Goal: Find specific page/section: Find specific page/section

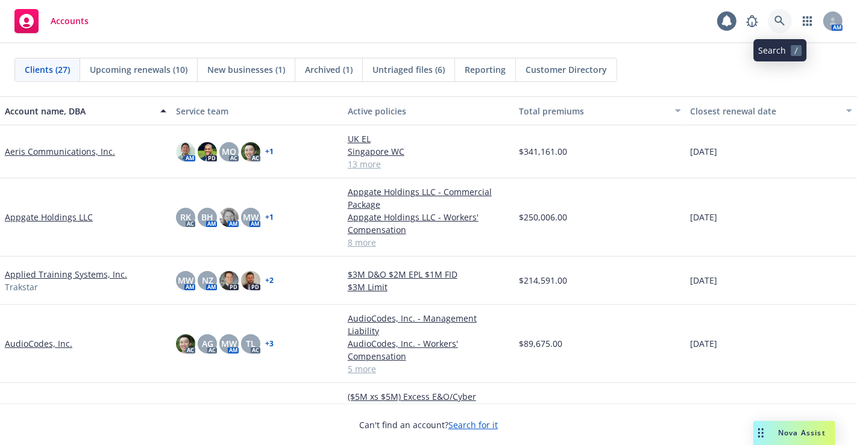
click at [775, 17] on icon at bounding box center [779, 21] width 10 height 10
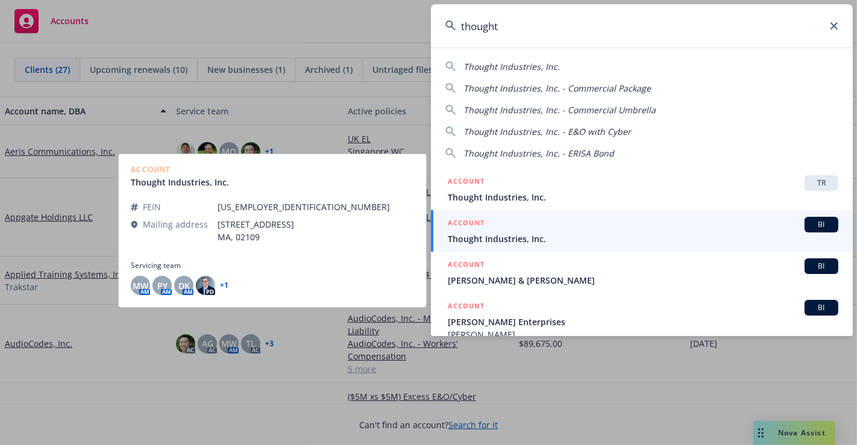
type input "thought"
click at [639, 228] on div "ACCOUNT BI" at bounding box center [643, 225] width 391 height 16
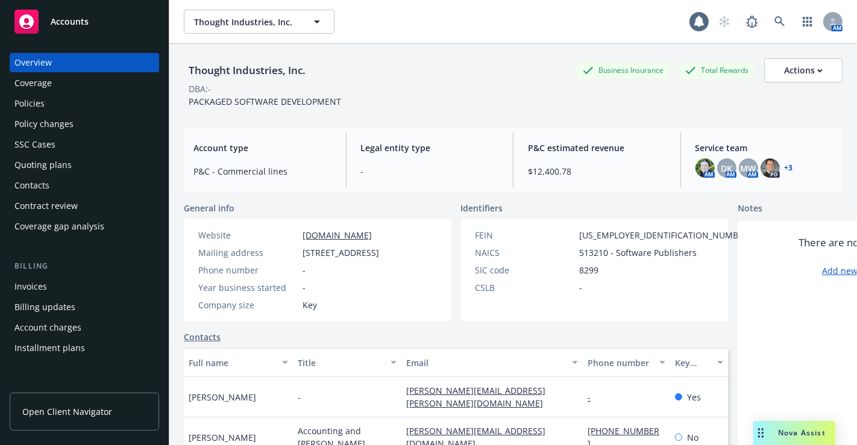
click at [57, 99] on div "Policies" at bounding box center [84, 103] width 140 height 19
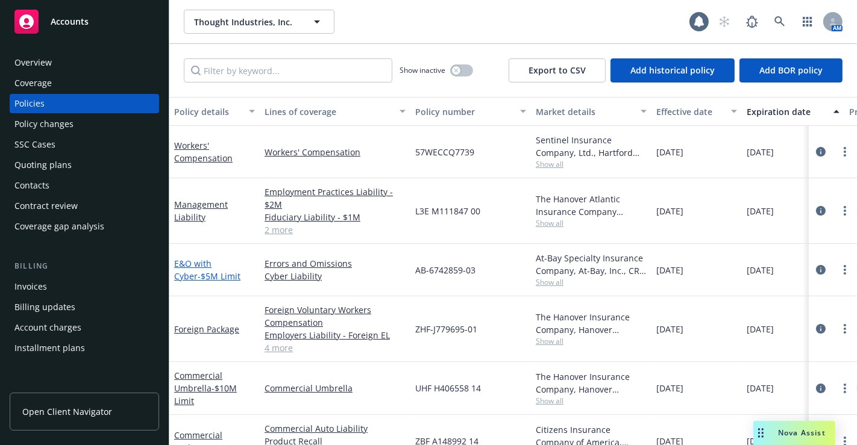
click at [192, 267] on link "E&O with Cyber - $5M Limit" at bounding box center [207, 270] width 66 height 24
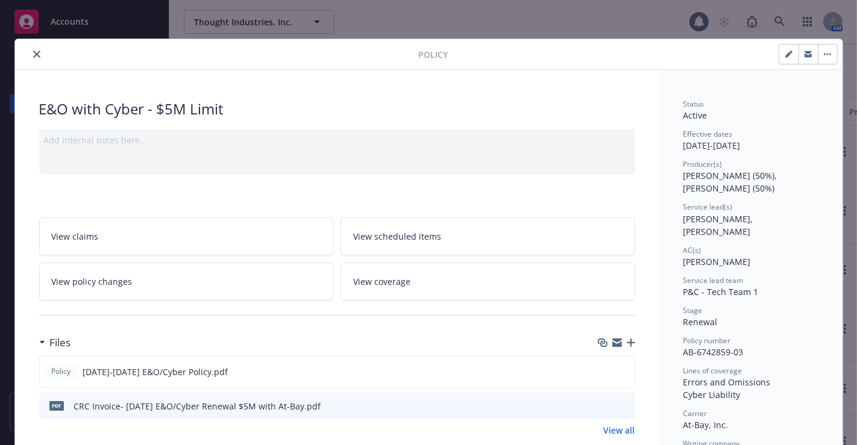
click at [33, 51] on icon "close" at bounding box center [36, 54] width 7 height 7
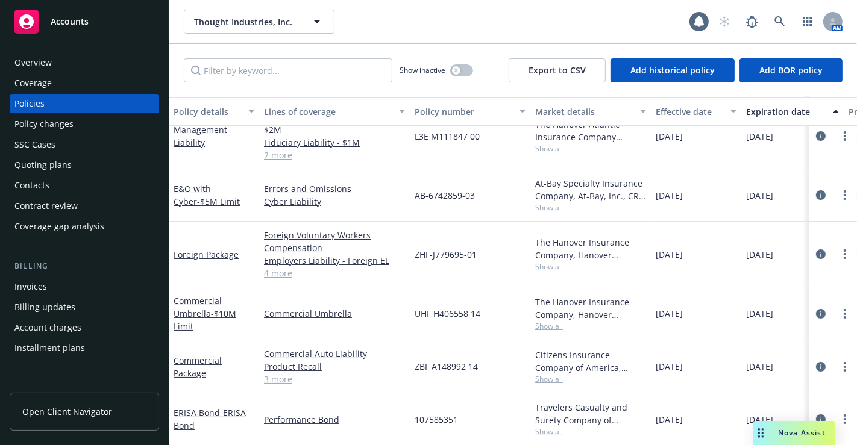
scroll to position [0, 1]
